Goal: Task Accomplishment & Management: Manage account settings

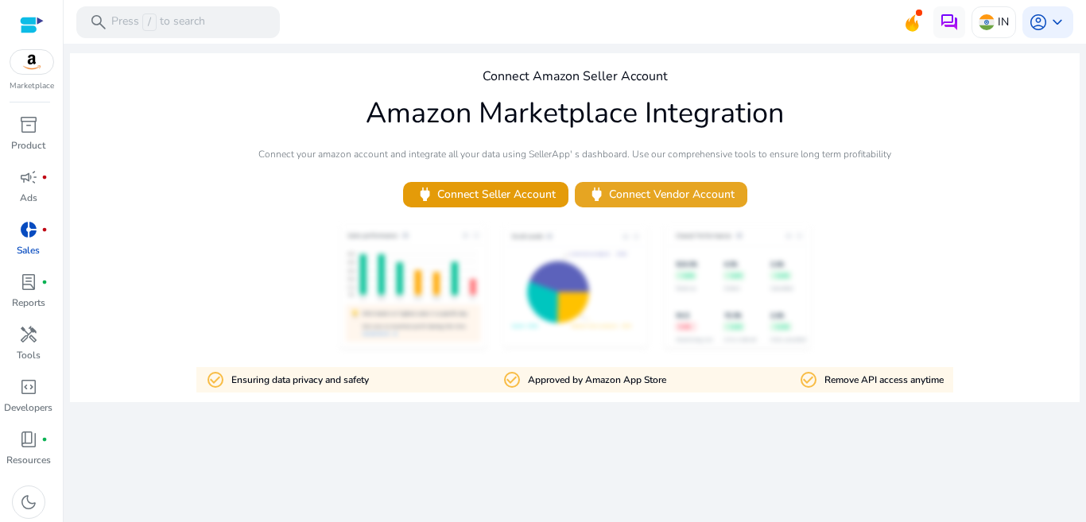
click at [615, 196] on span "power Connect Vendor Account" at bounding box center [661, 194] width 147 height 18
click at [31, 294] on div "lab_profile fiber_manual_record" at bounding box center [28, 282] width 45 height 25
click at [364, 468] on div "We are getting things ready for you... Connect Amazon Seller Account Amazon Mar…" at bounding box center [575, 283] width 1010 height 479
click at [38, 68] on img at bounding box center [31, 62] width 43 height 24
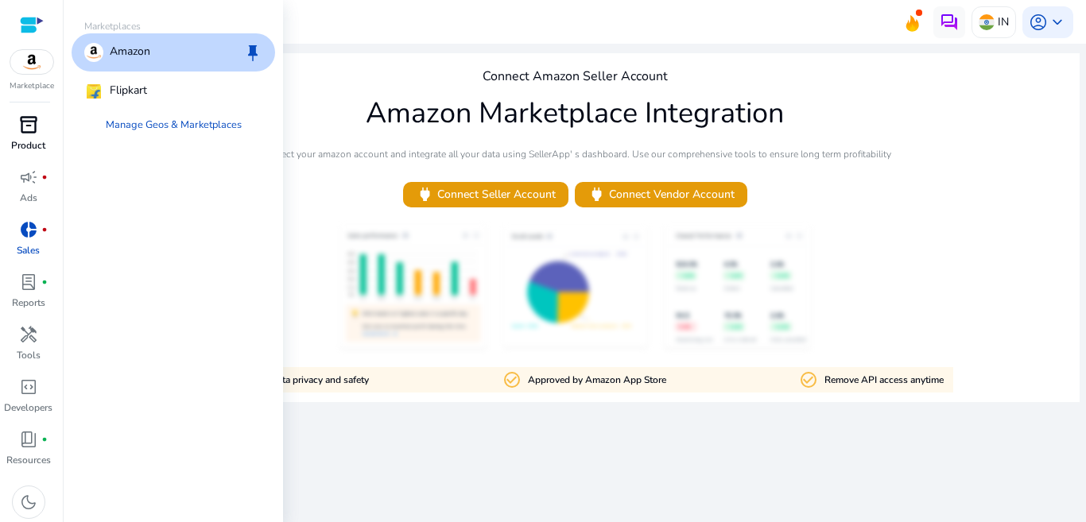
click at [34, 120] on span "inventory_2" at bounding box center [28, 124] width 19 height 19
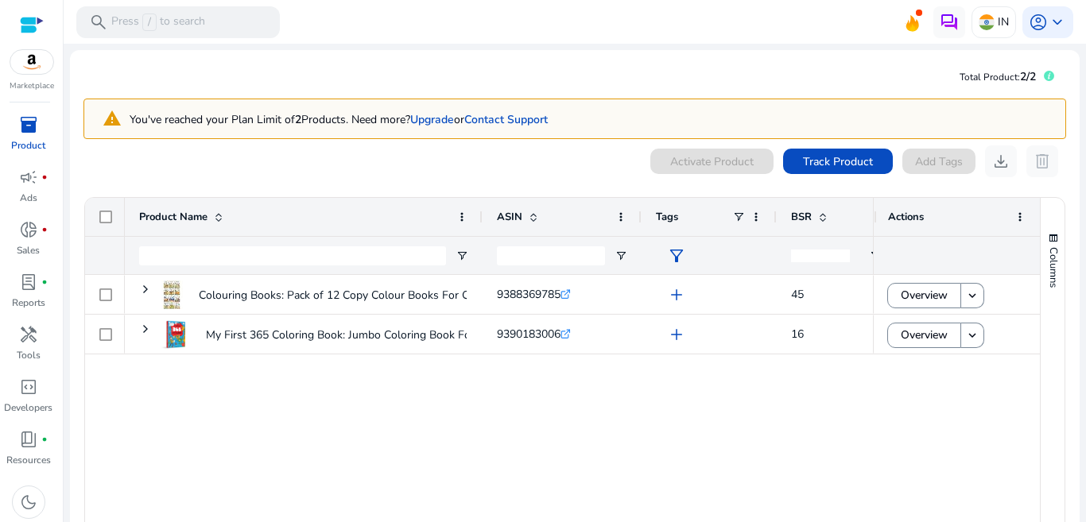
click at [801, 214] on span "BSR" at bounding box center [801, 217] width 21 height 14
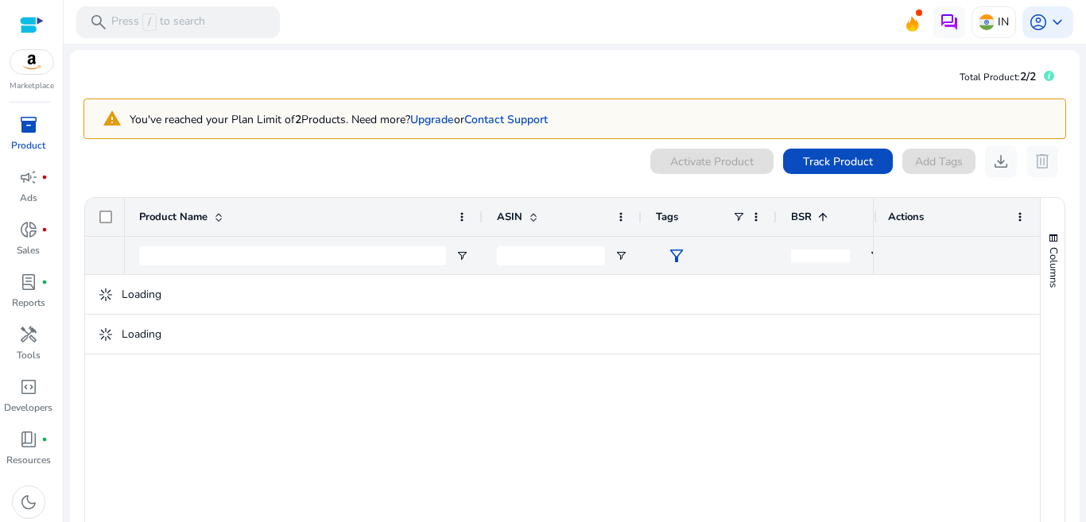
click at [812, 214] on span at bounding box center [820, 217] width 17 height 13
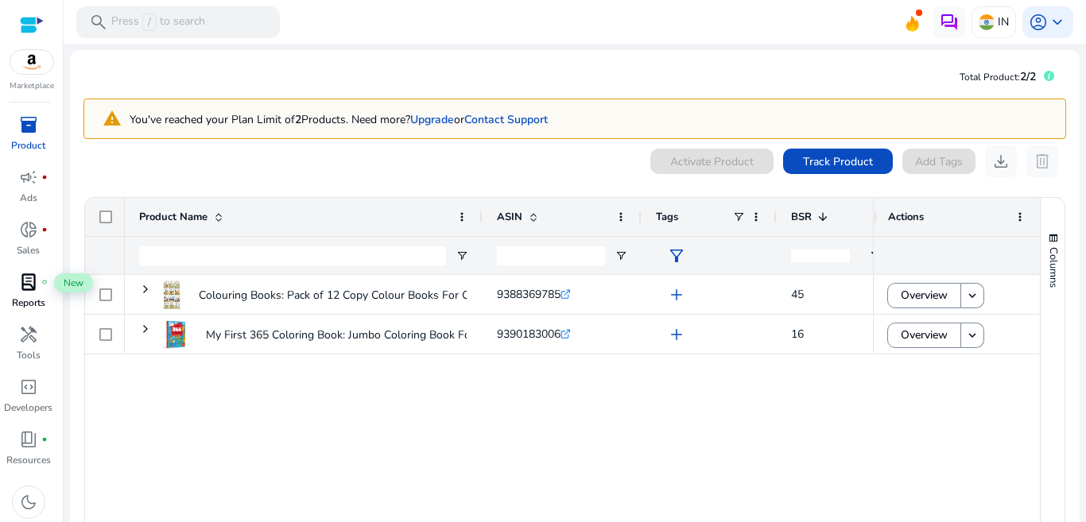
click at [29, 280] on span "lab_profile" at bounding box center [28, 282] width 19 height 19
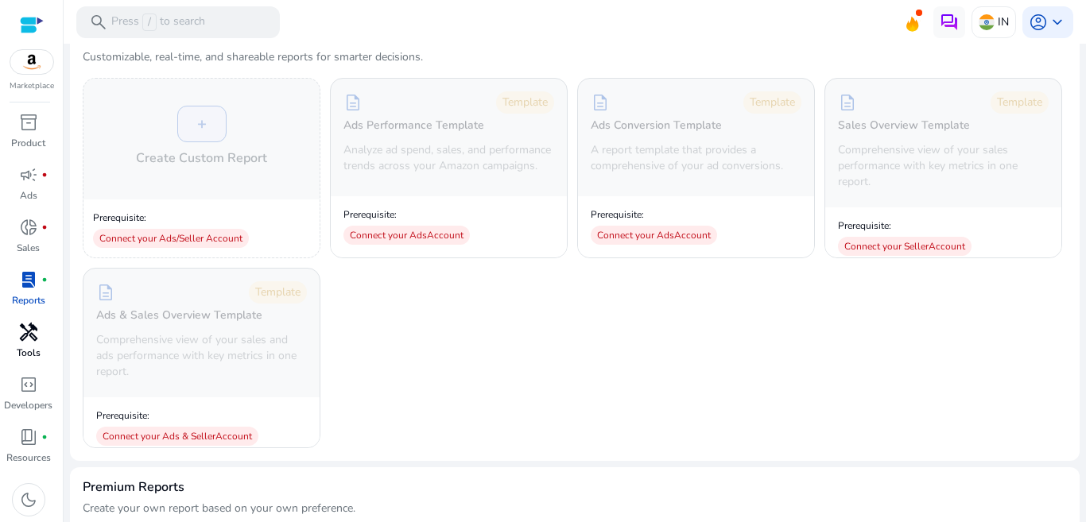
scroll to position [3, 0]
click at [23, 239] on link "donut_small fiber_manual_record Sales" at bounding box center [28, 240] width 56 height 52
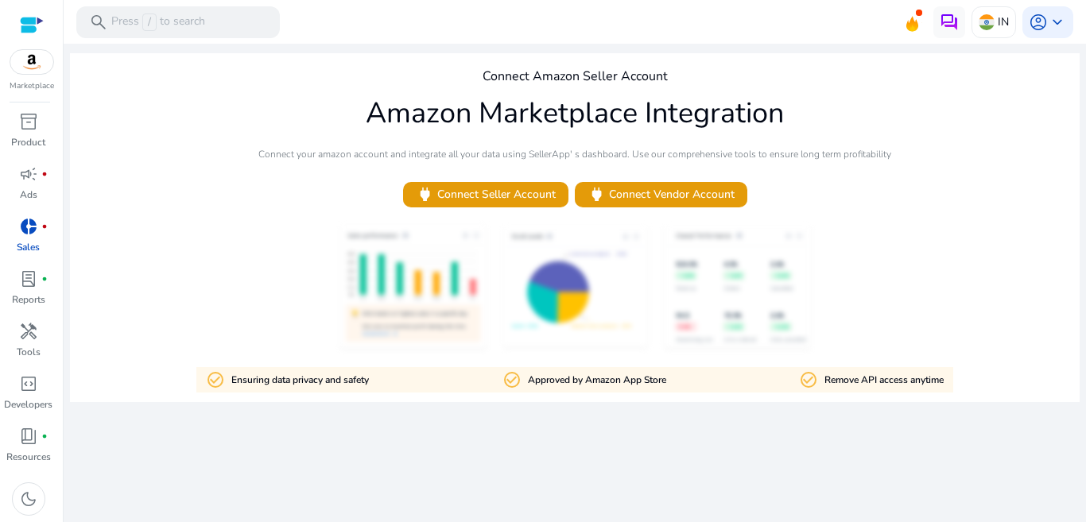
click at [25, 111] on div "Marketplace inventory_2 Product campaign fiber_manual_record Ads donut_small fi…" at bounding box center [32, 261] width 64 height 522
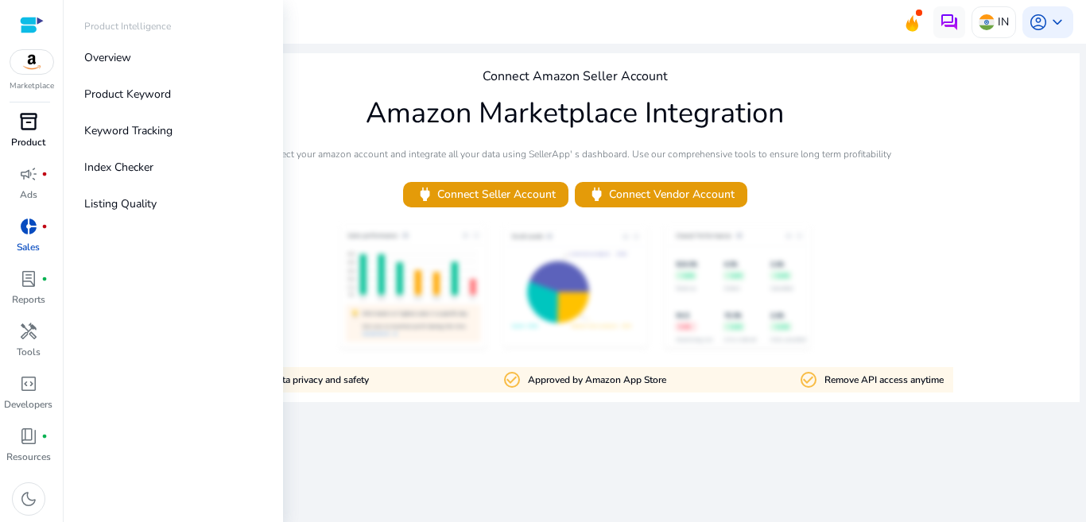
click at [25, 131] on span "inventory_2" at bounding box center [28, 121] width 19 height 19
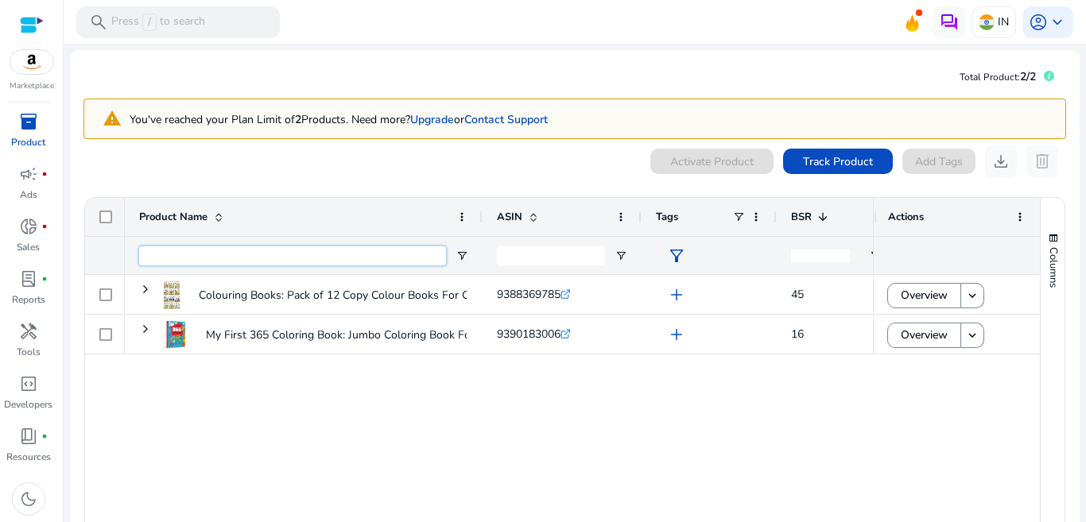
click at [352, 258] on input "Product Name Filter Input" at bounding box center [292, 256] width 307 height 19
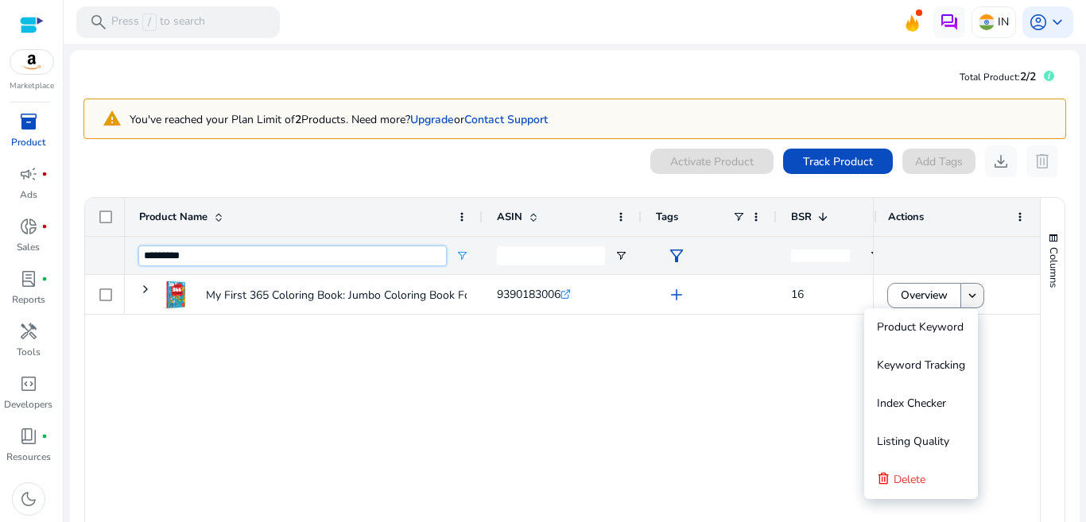
type input "********"
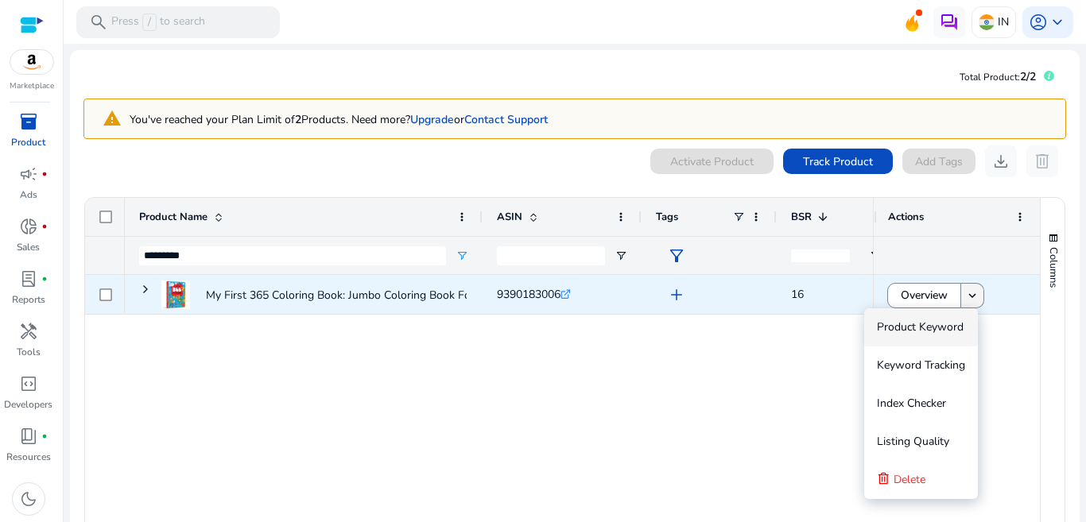
click at [965, 296] on mat-icon "keyboard_arrow_down" at bounding box center [972, 296] width 14 height 14
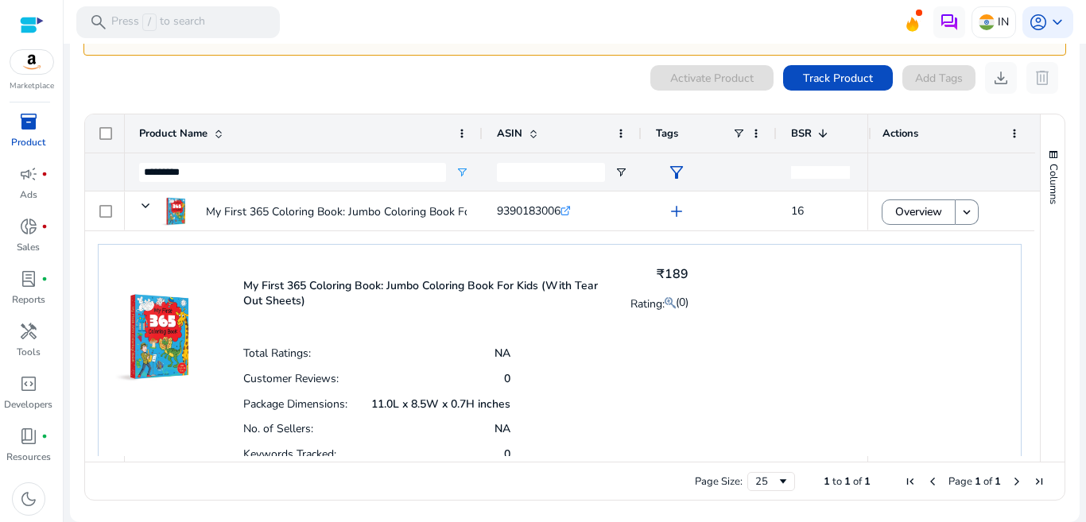
click at [118, 99] on div "0 products selected Activate Product Track Product Add Tags download delete Pre…" at bounding box center [574, 285] width 983 height 447
